Goal: Task Accomplishment & Management: Manage account settings

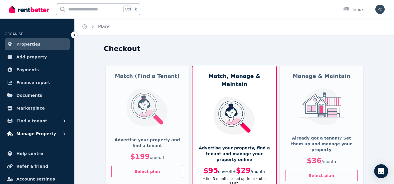
click at [45, 134] on span "Manage Property" at bounding box center [36, 134] width 40 height 7
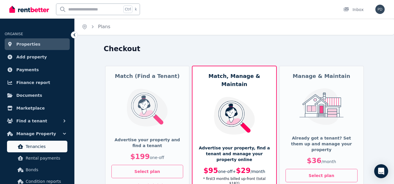
click at [37, 146] on span "Tenancies" at bounding box center [45, 146] width 39 height 7
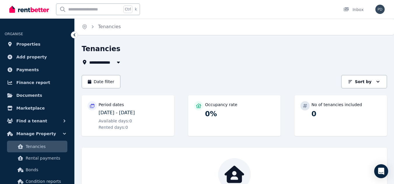
click at [84, 9] on input "text" at bounding box center [88, 9] width 65 height 11
click at [159, 76] on div "Date filter Sort by Sort by" at bounding box center [234, 81] width 305 height 13
click at [24, 44] on span "Properties" at bounding box center [28, 44] width 24 height 7
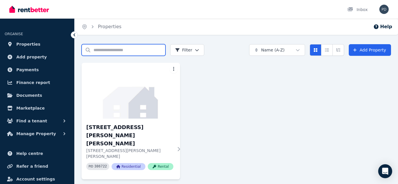
click at [127, 49] on input "Search properties" at bounding box center [124, 50] width 84 height 12
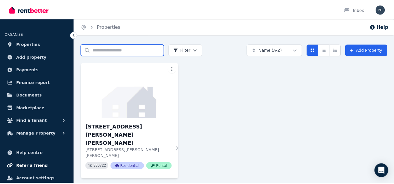
scroll to position [17, 0]
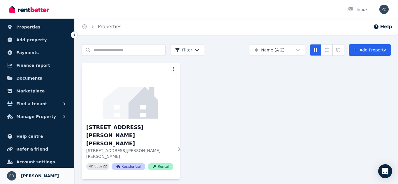
click at [33, 175] on span "[PERSON_NAME]" at bounding box center [40, 176] width 38 height 7
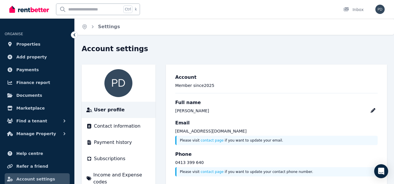
click at [135, 8] on span "k" at bounding box center [136, 9] width 2 height 5
